Goal: Check status

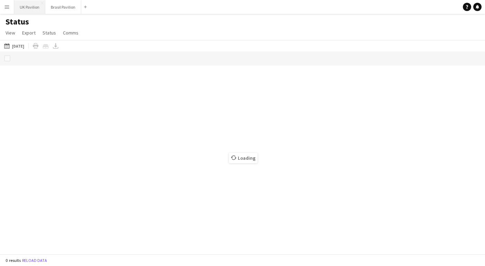
click at [39, 5] on button "UK Pavilion Close" at bounding box center [29, 6] width 31 height 13
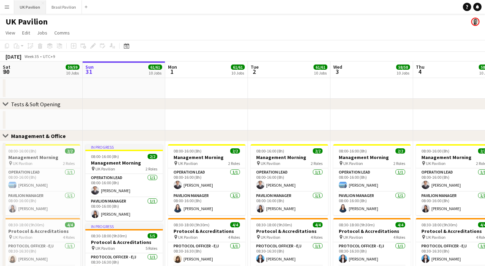
scroll to position [0, 0]
click at [64, 10] on button "Brasil Pavilion Close" at bounding box center [64, 6] width 36 height 13
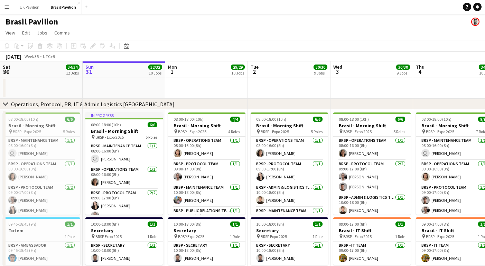
click at [104, 25] on div "Brasil Pavilion" at bounding box center [242, 20] width 485 height 13
click at [30, 8] on button "UK Pavilion Close" at bounding box center [29, 6] width 31 height 13
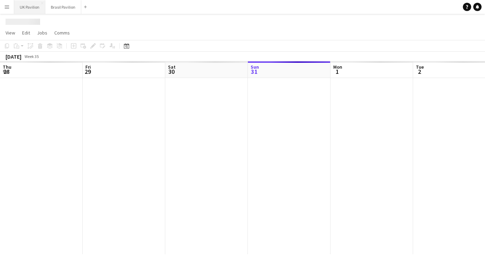
scroll to position [0, 165]
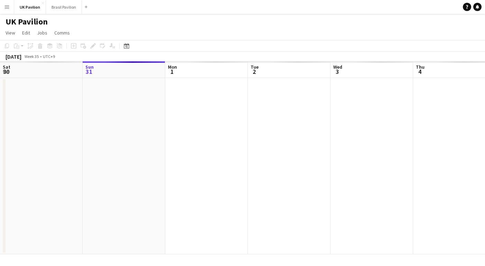
click at [7, 8] on app-icon "Menu" at bounding box center [7, 7] width 6 height 6
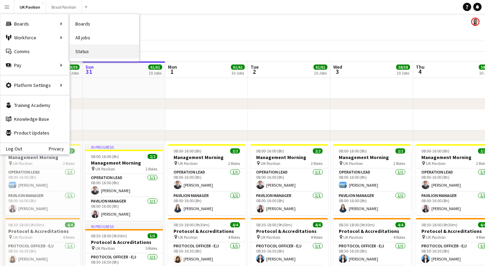
click at [83, 51] on link "Status" at bounding box center [104, 52] width 69 height 14
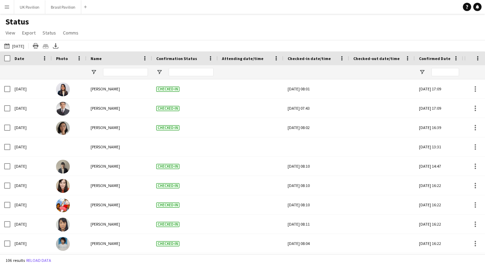
type input "**********"
type input "***"
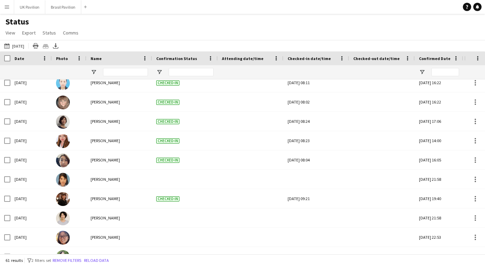
scroll to position [454, 0]
